Goal: Information Seeking & Learning: Learn about a topic

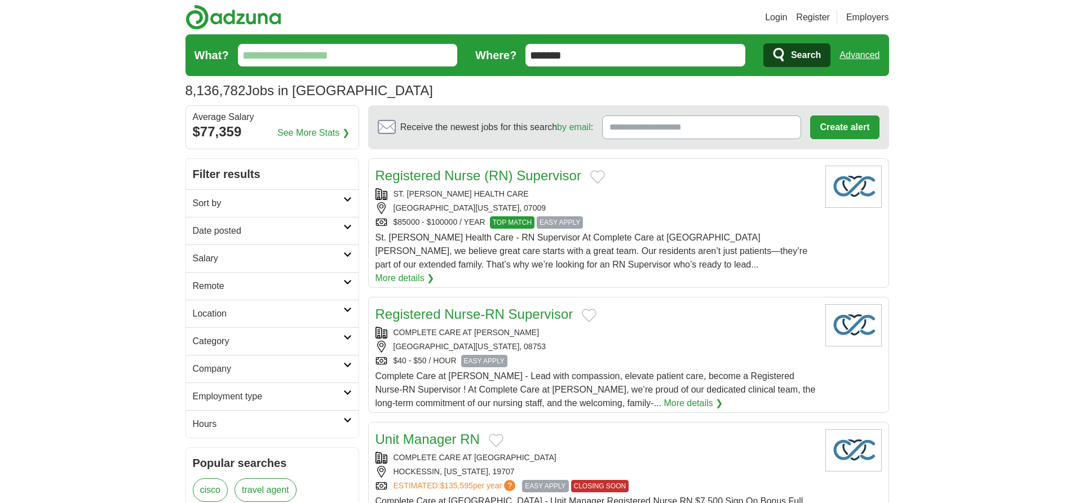
type input "*******"
click at [859, 55] on link "Advanced" at bounding box center [860, 55] width 40 height 23
